Goal: Use online tool/utility: Utilize a website feature to perform a specific function

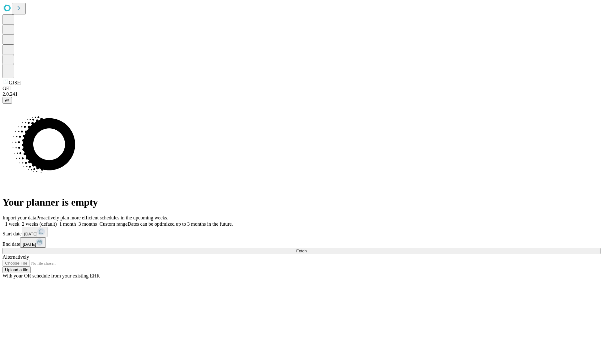
click at [306, 249] on span "Fetch" at bounding box center [301, 251] width 10 height 5
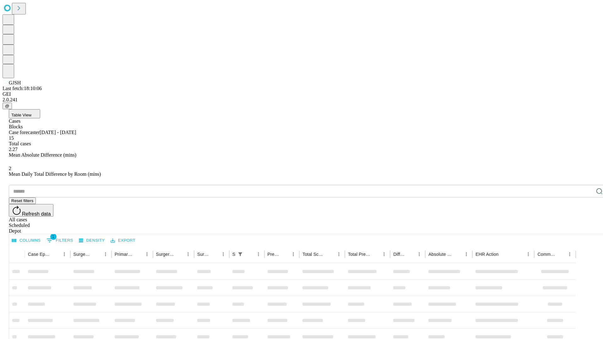
click at [31, 113] on span "Table View" at bounding box center [21, 115] width 20 height 5
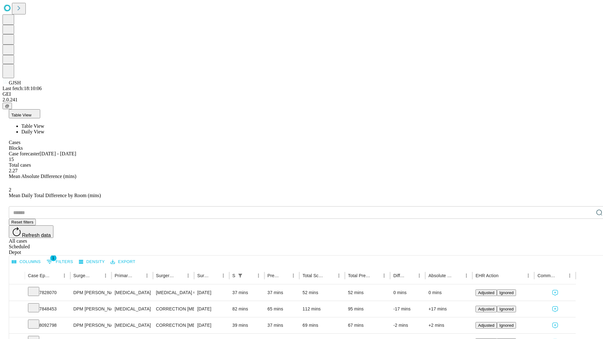
click at [44, 129] on span "Daily View" at bounding box center [32, 131] width 23 height 5
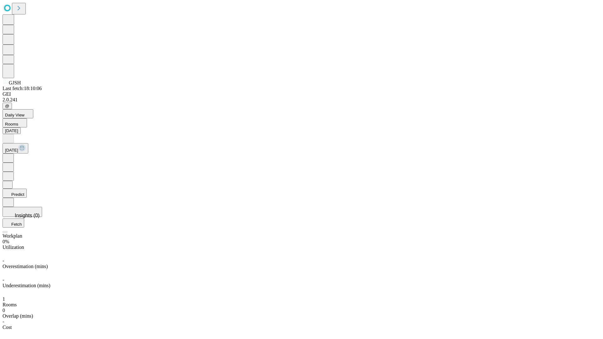
click at [27, 189] on button "Predict" at bounding box center [15, 193] width 24 height 9
